Goal: Task Accomplishment & Management: Manage account settings

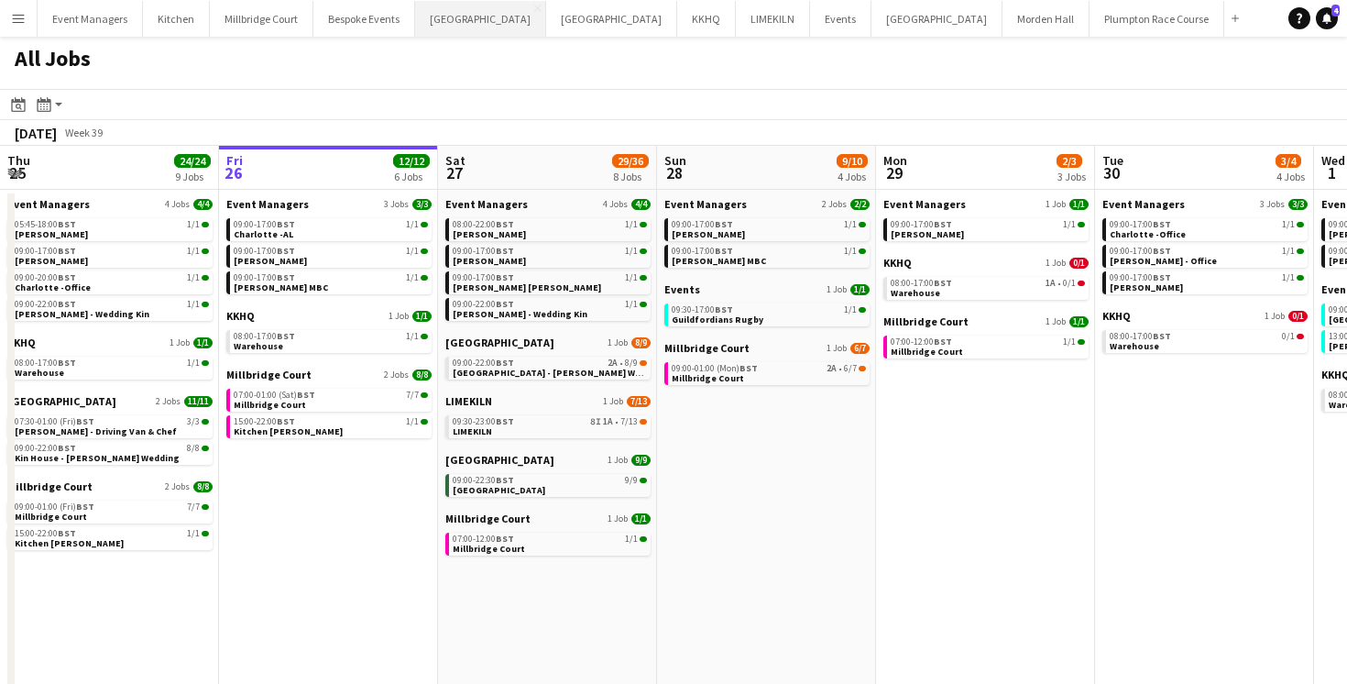
scroll to position [0, 612]
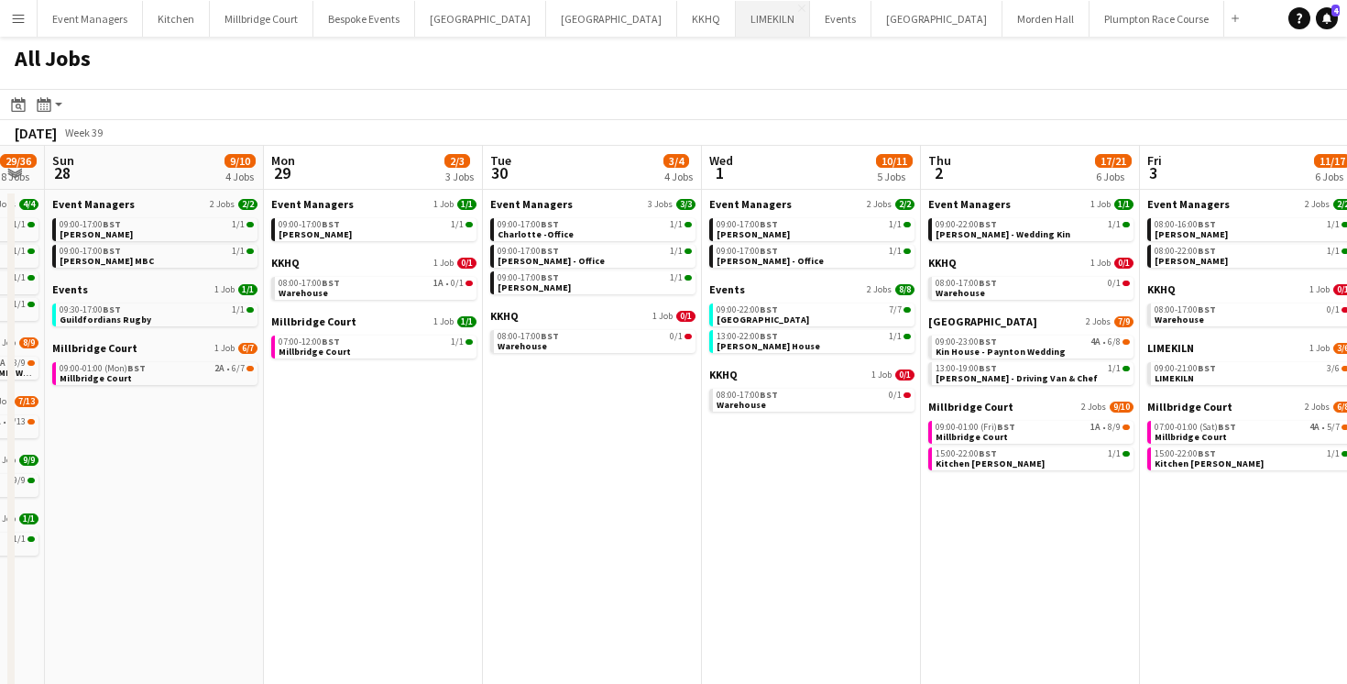
click at [736, 16] on button "LIMEKILN Close" at bounding box center [773, 19] width 74 height 36
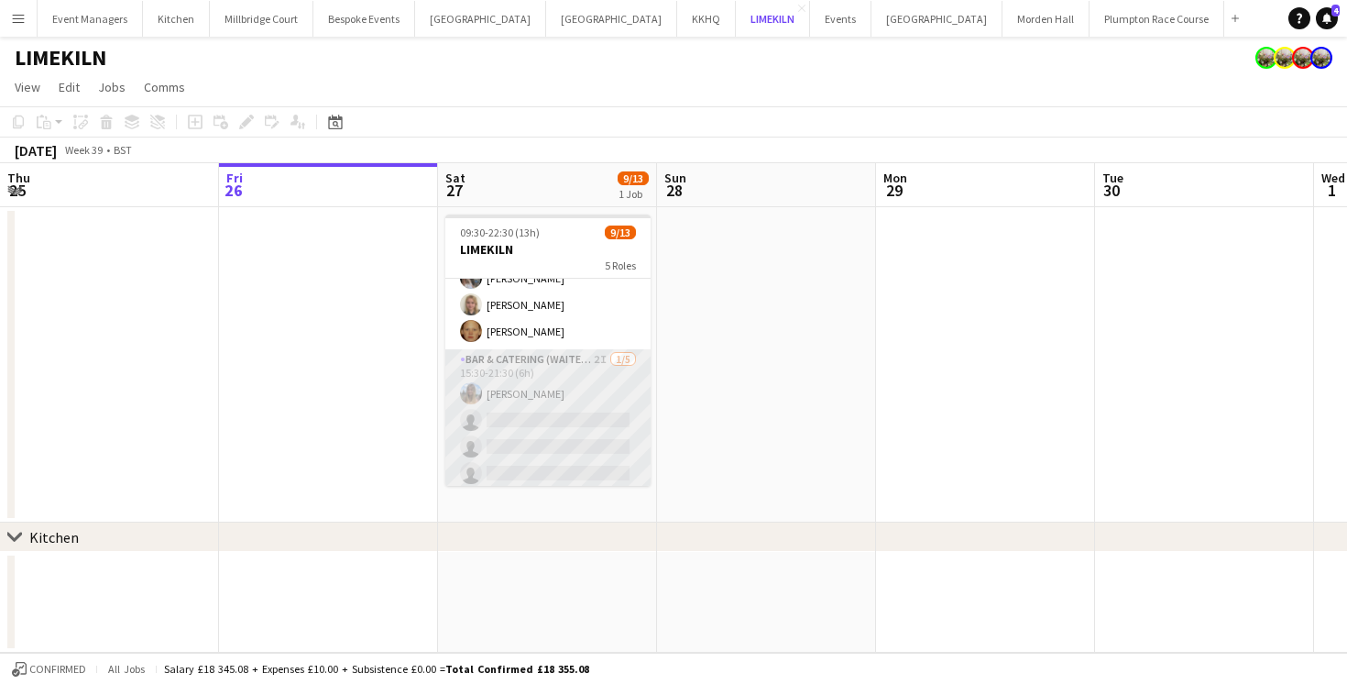
scroll to position [317, 0]
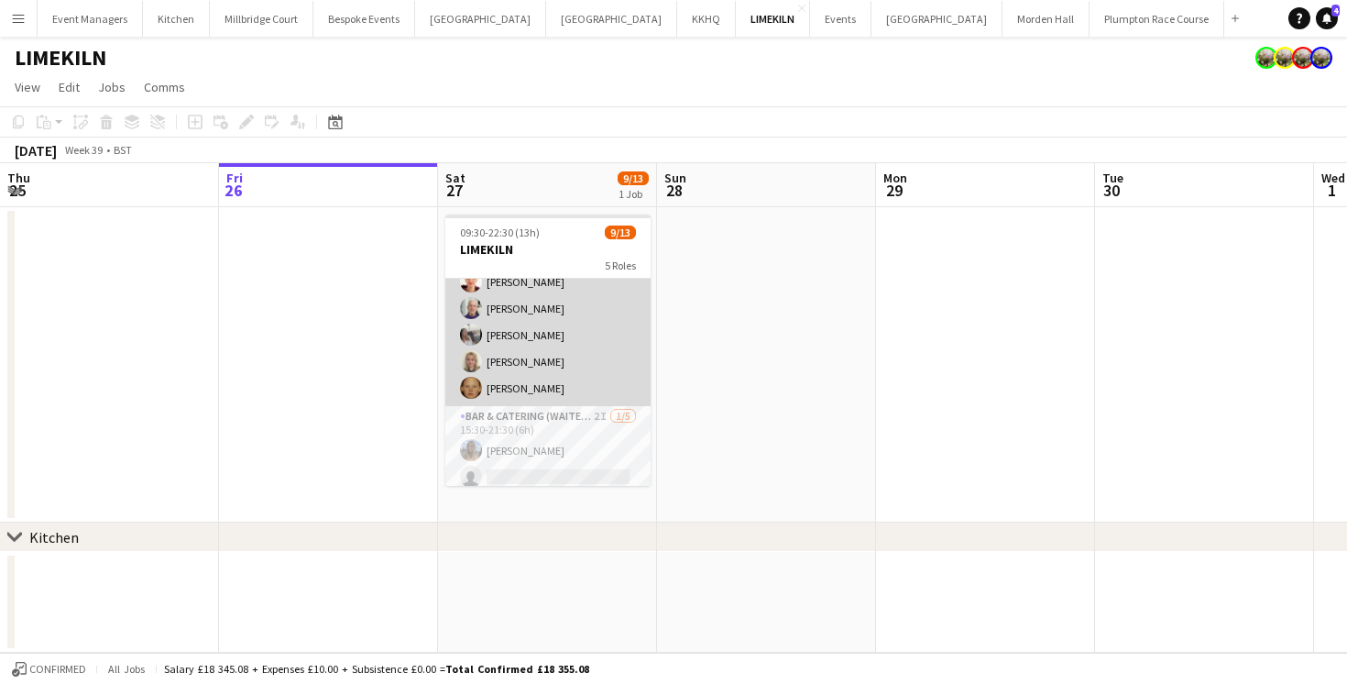
click at [509, 374] on app-card-role "Bar & Catering (Waiter / waitress) [DATE] 14:00-20:30 (6h30m) [PERSON_NAME] [PE…" at bounding box center [547, 321] width 205 height 169
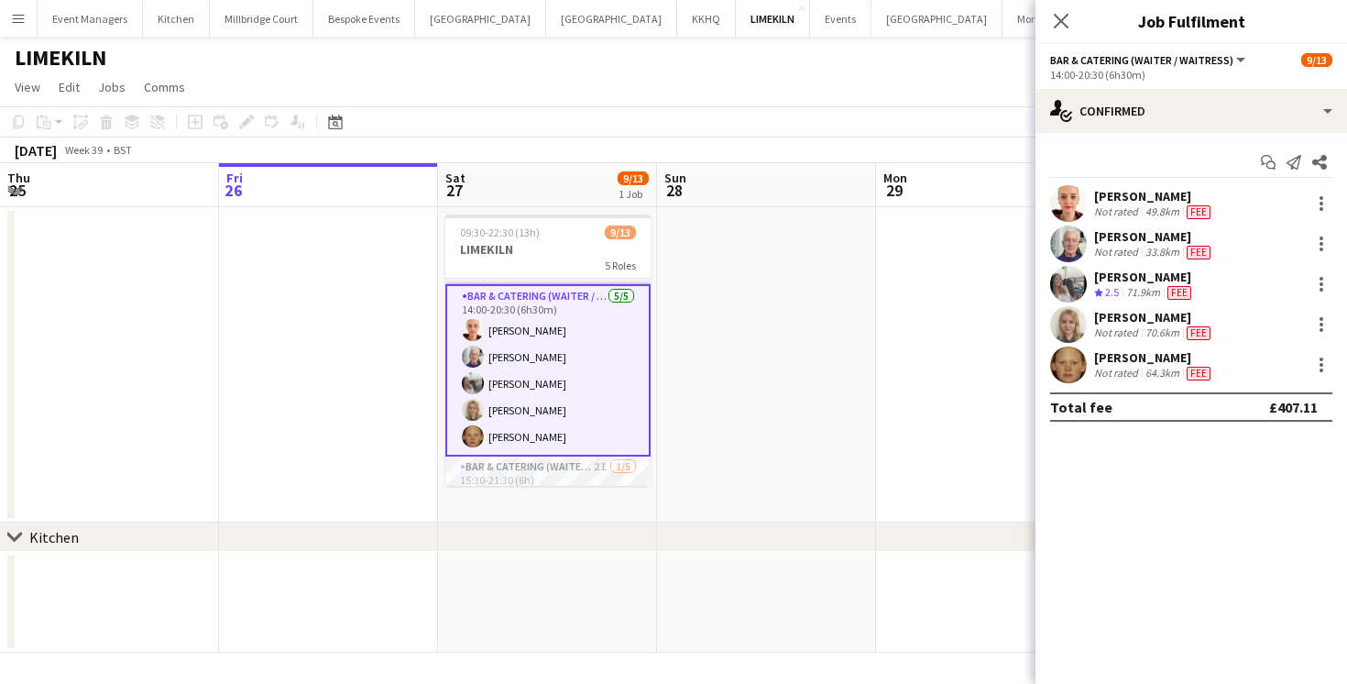
scroll to position [163, 0]
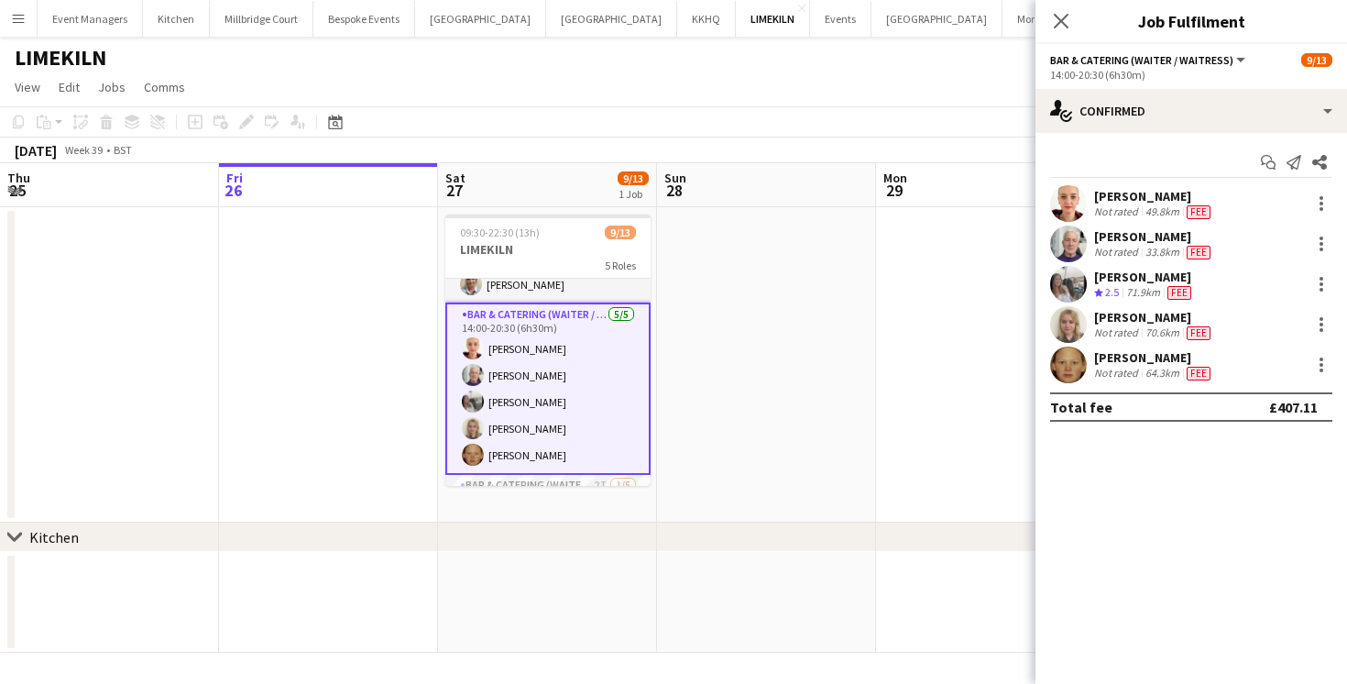
click at [1074, 353] on app-user-avatar at bounding box center [1068, 364] width 37 height 37
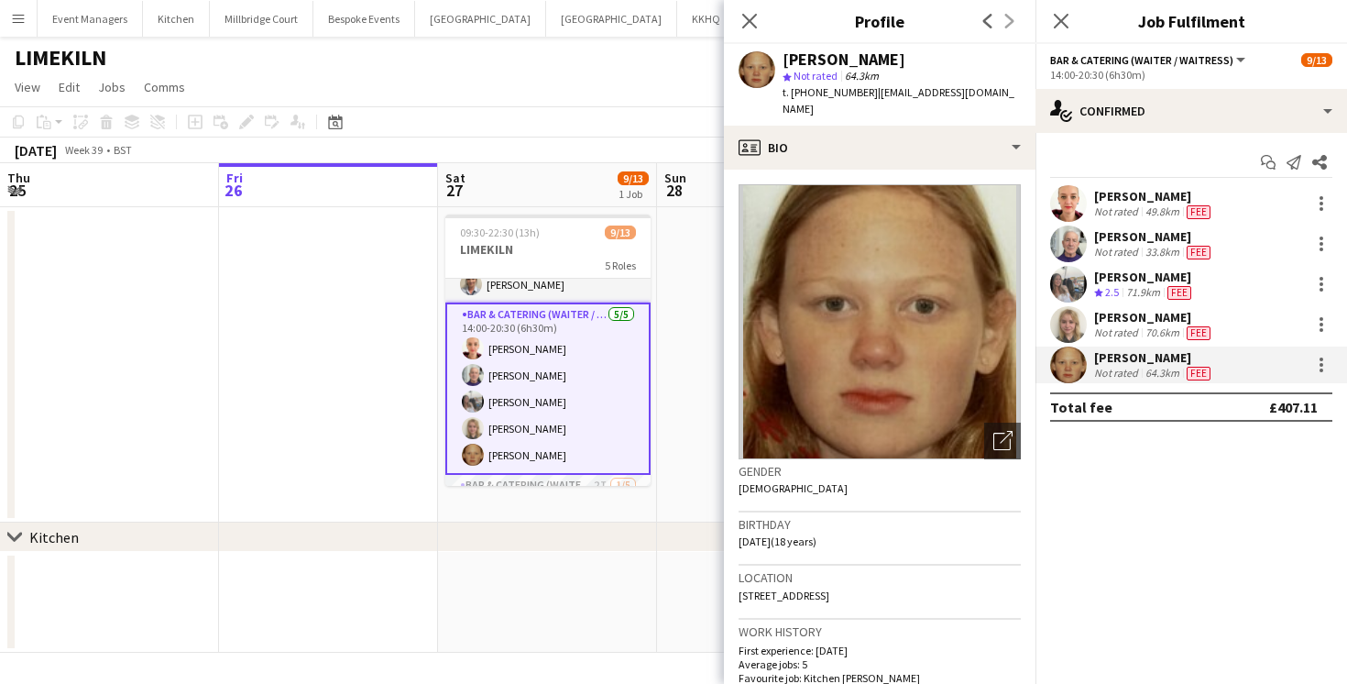
click at [1065, 323] on app-user-avatar at bounding box center [1068, 324] width 37 height 37
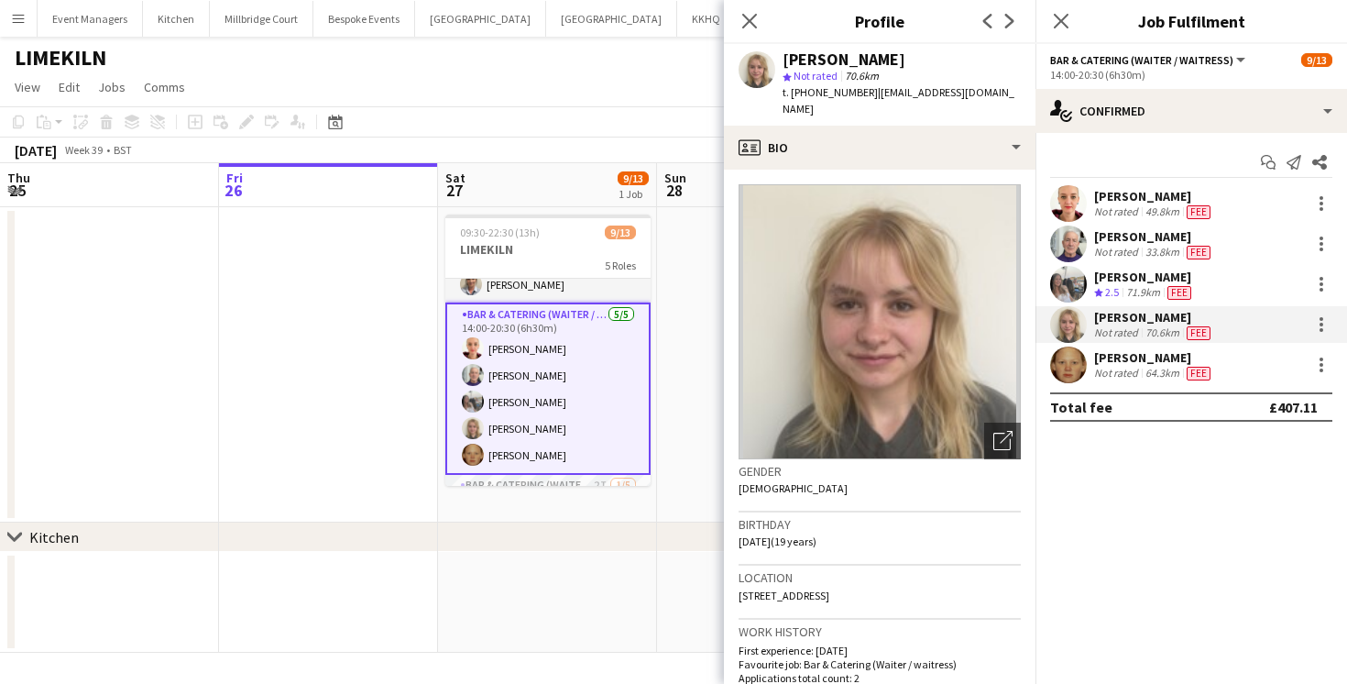
click at [1056, 276] on app-user-avatar at bounding box center [1068, 284] width 37 height 37
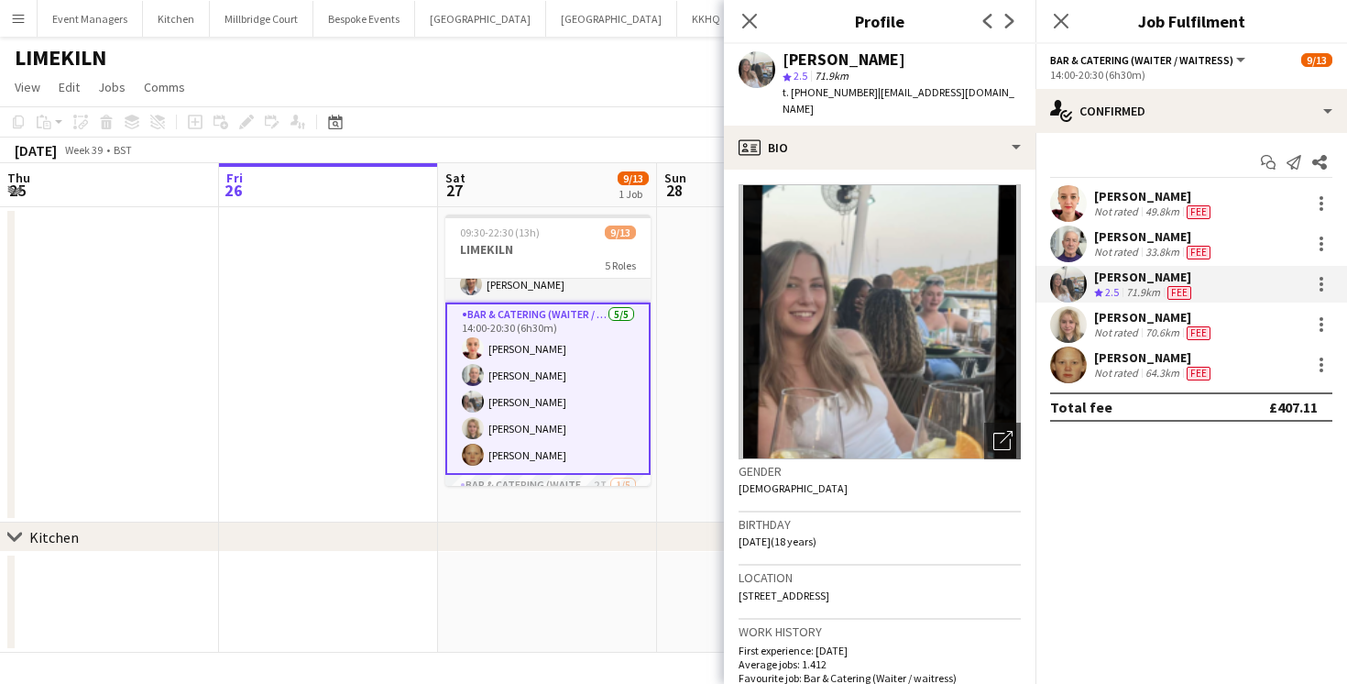
click at [1057, 226] on div at bounding box center [1068, 243] width 37 height 37
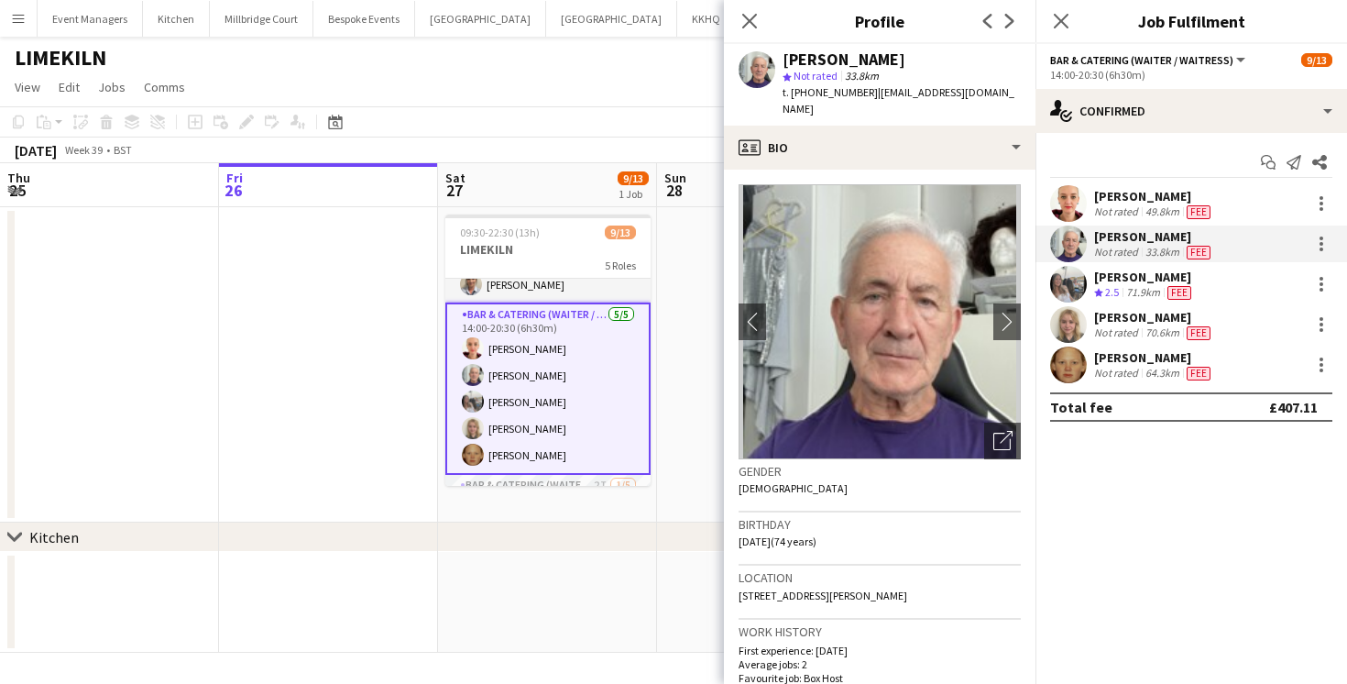
click at [1067, 195] on app-user-avatar at bounding box center [1068, 203] width 37 height 37
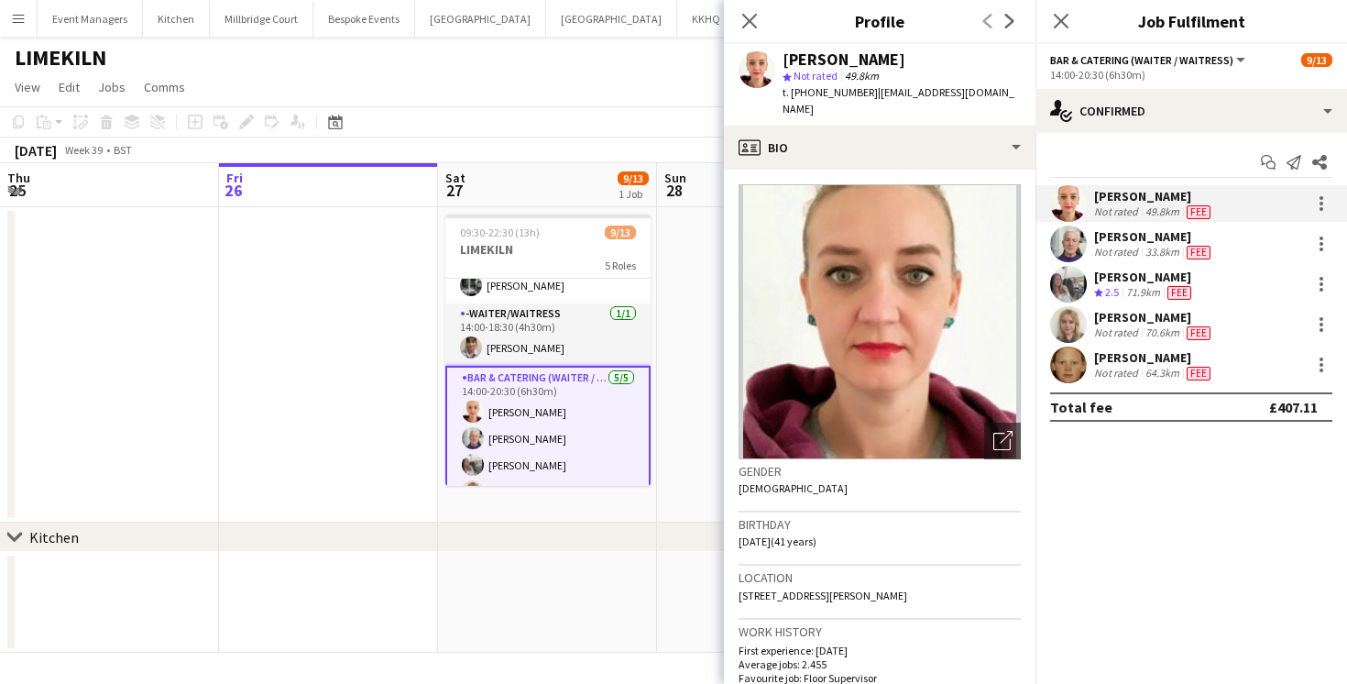
scroll to position [94, 0]
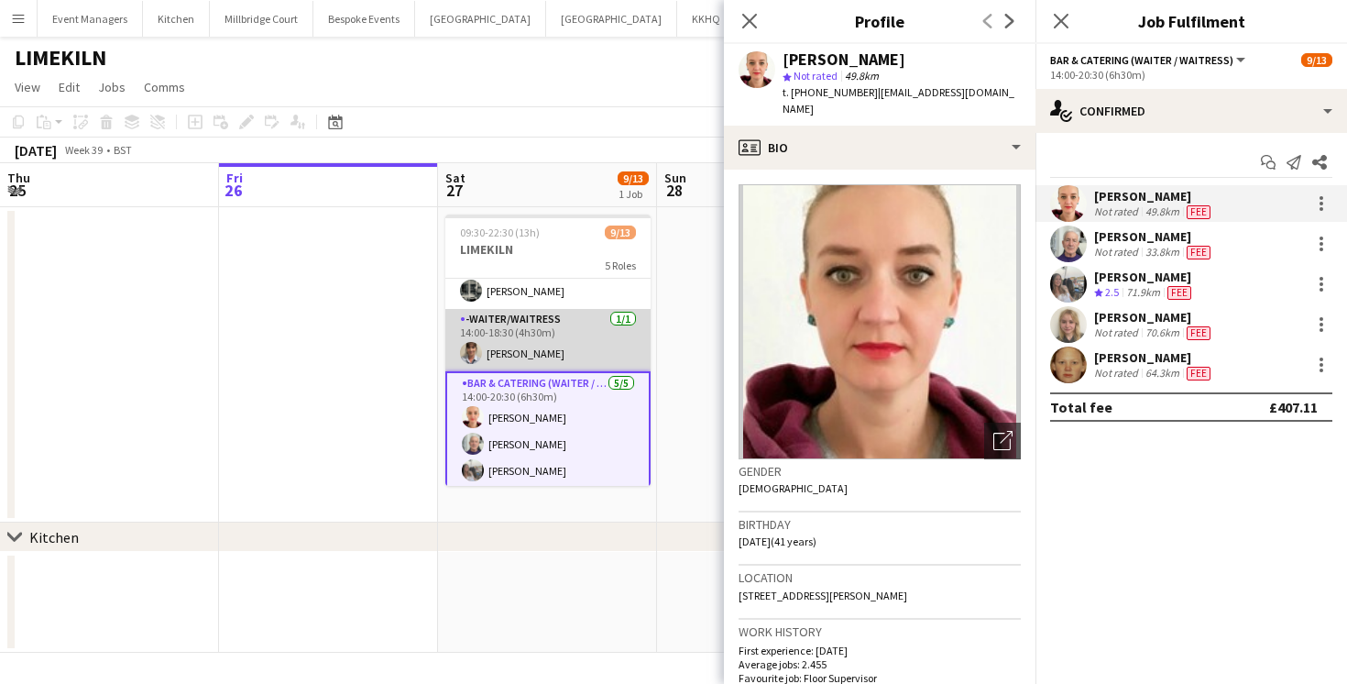
click at [542, 346] on app-card-role "-Waiter/Waitress [DATE] 14:00-18:30 (4h30m) [PERSON_NAME]" at bounding box center [547, 340] width 205 height 62
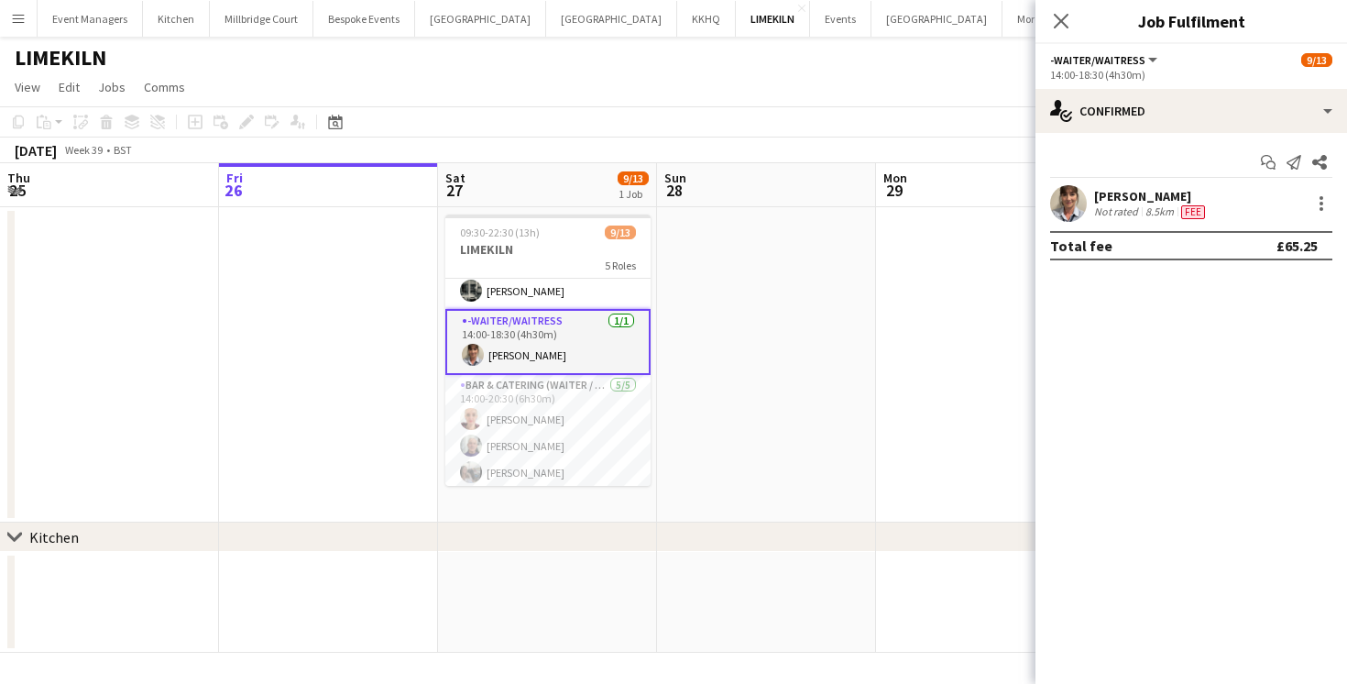
click at [1066, 192] on app-user-avatar at bounding box center [1068, 203] width 37 height 37
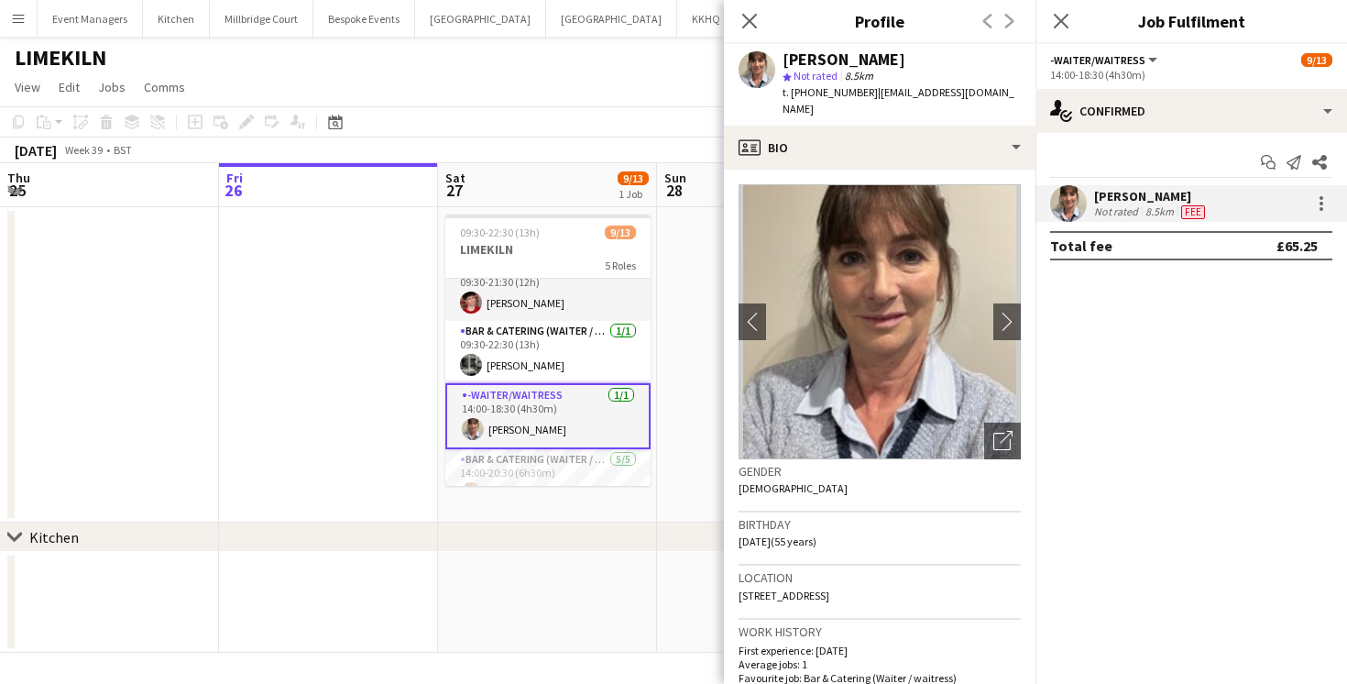
scroll to position [0, 0]
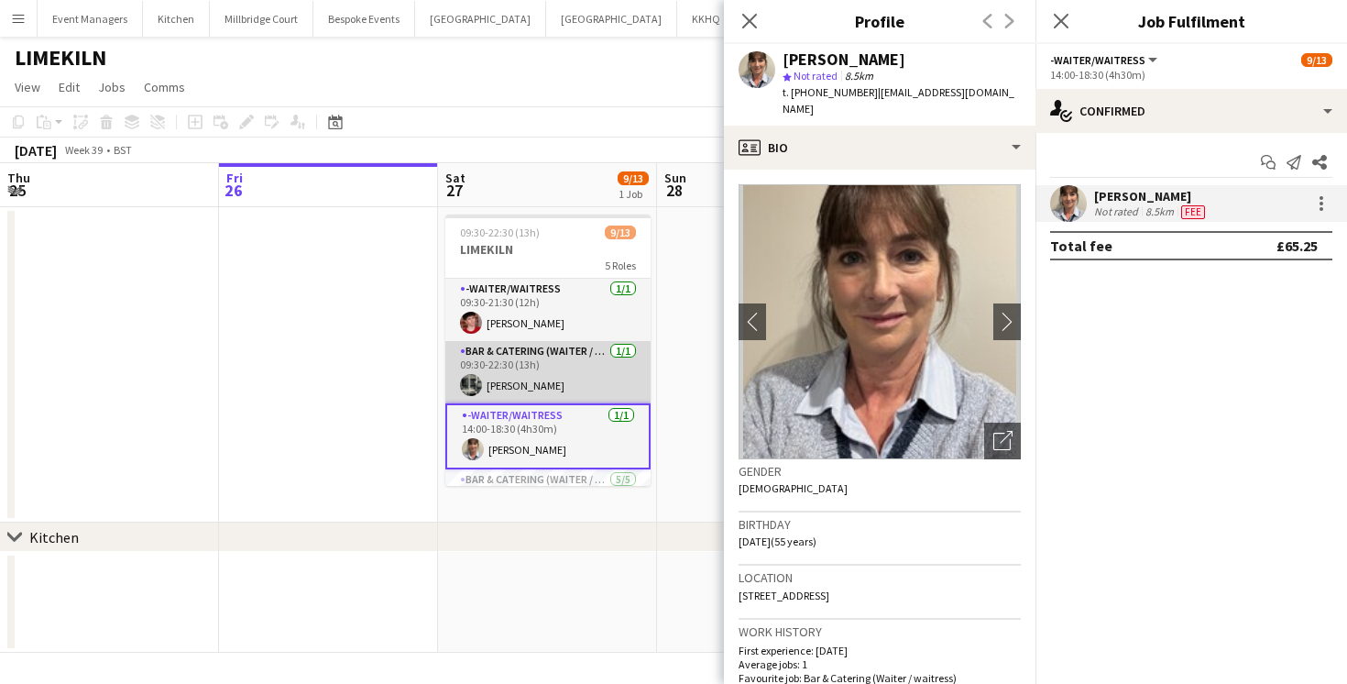
click at [487, 366] on app-card-role "Bar & Catering (Waiter / waitress) [DATE] 09:30-22:30 (13h) [PERSON_NAME]" at bounding box center [547, 372] width 205 height 62
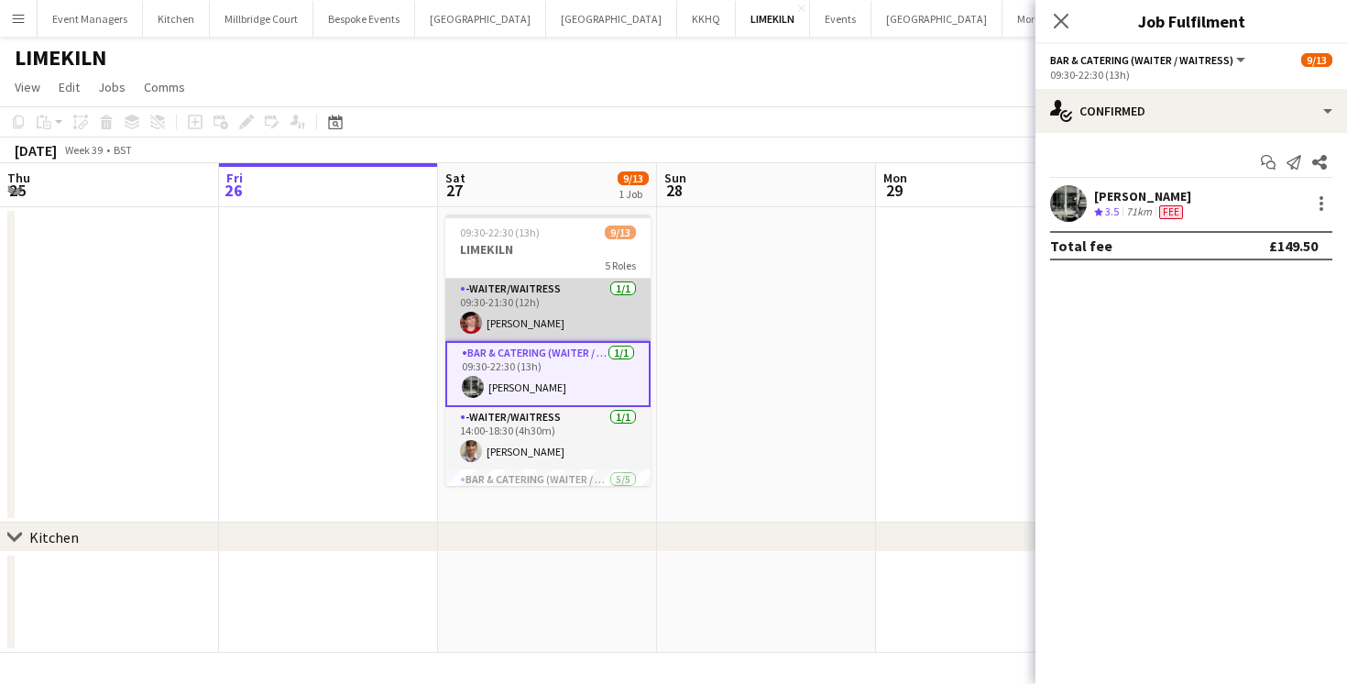
click at [471, 318] on app-user-avatar at bounding box center [471, 323] width 22 height 22
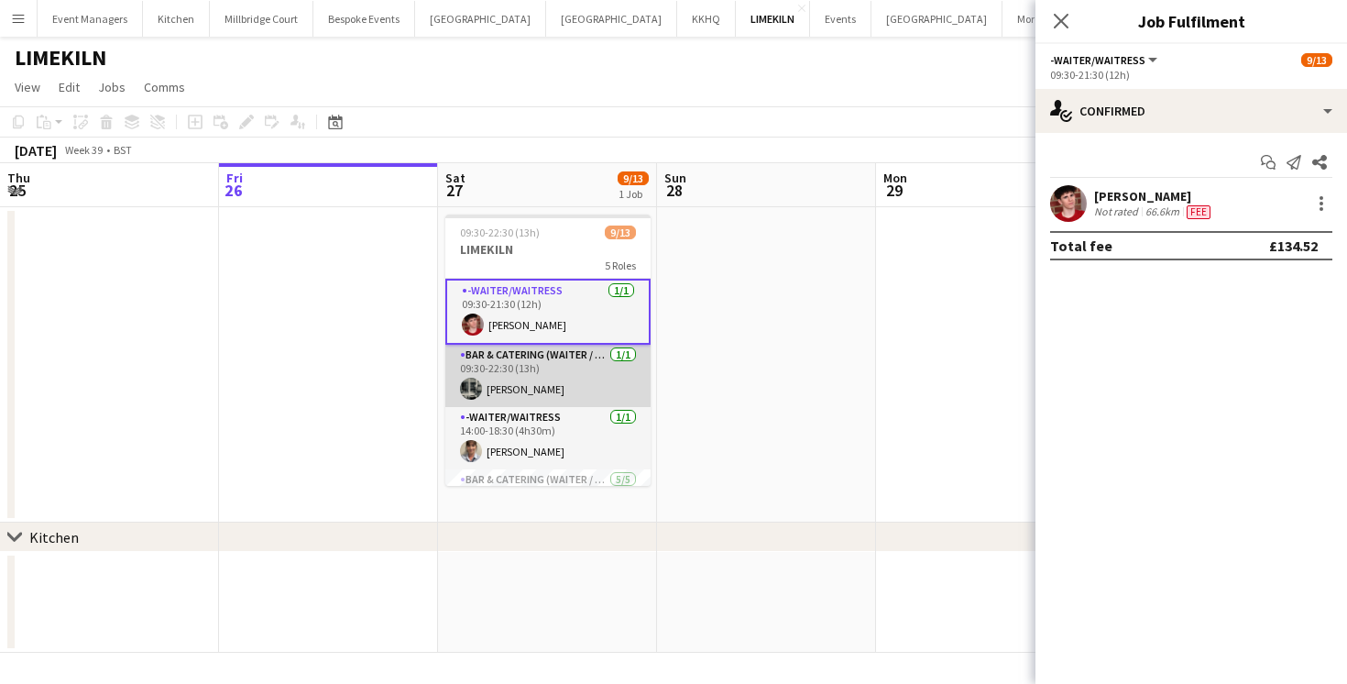
click at [556, 358] on app-card-role "Bar & Catering (Waiter / waitress) [DATE] 09:30-22:30 (13h) [PERSON_NAME]" at bounding box center [547, 376] width 205 height 62
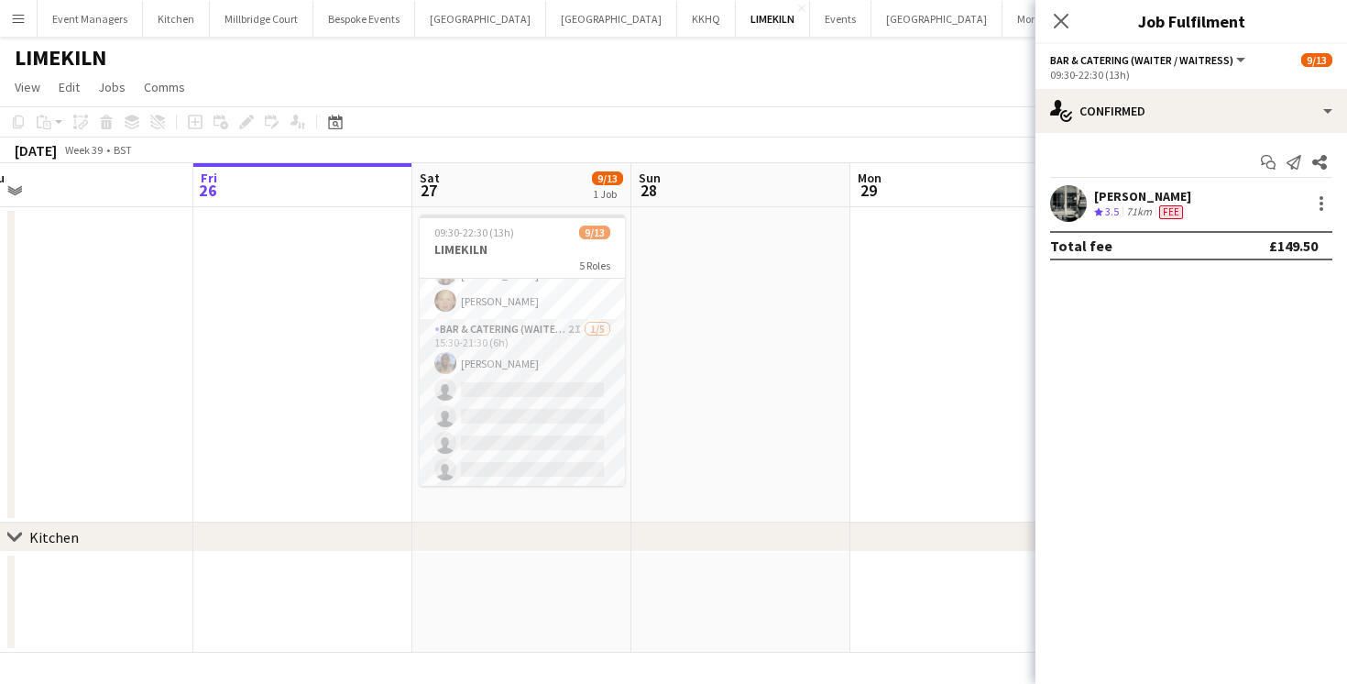
scroll to position [321, 0]
click at [78, 11] on button "Event Managers Close" at bounding box center [90, 19] width 105 height 36
